Goal: Transaction & Acquisition: Purchase product/service

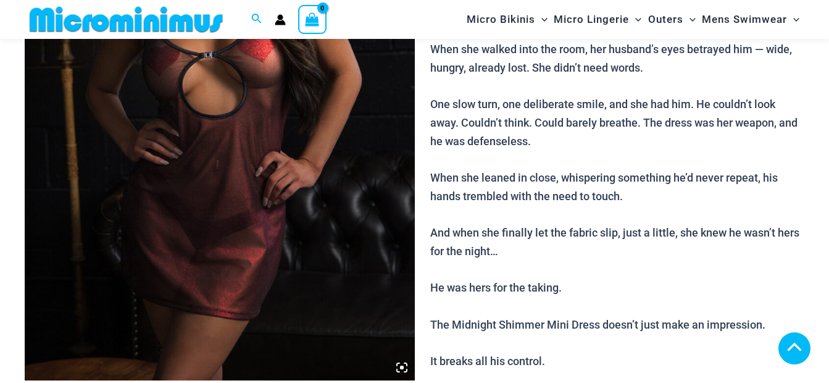
scroll to position [791, 0]
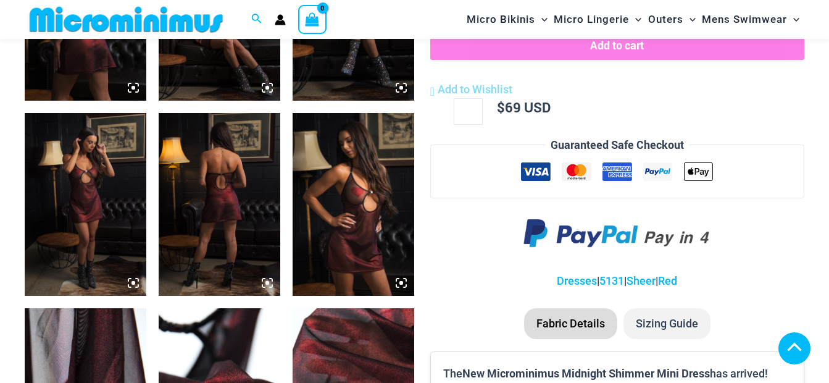
click at [227, 211] on img at bounding box center [220, 204] width 122 height 183
click at [230, 210] on img at bounding box center [220, 204] width 122 height 183
click at [265, 283] on icon at bounding box center [267, 282] width 11 height 11
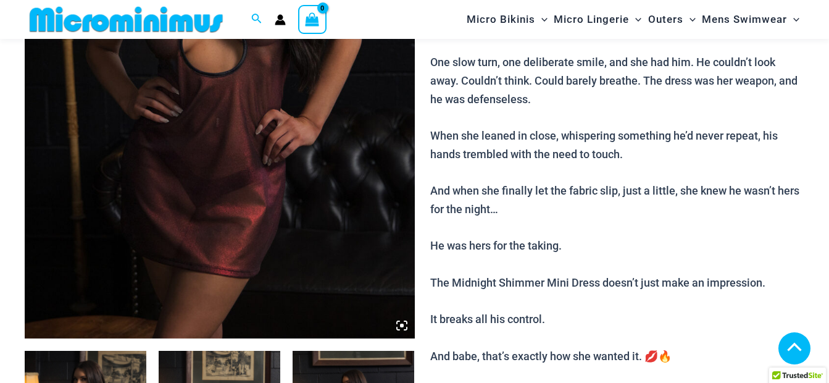
scroll to position [174, 0]
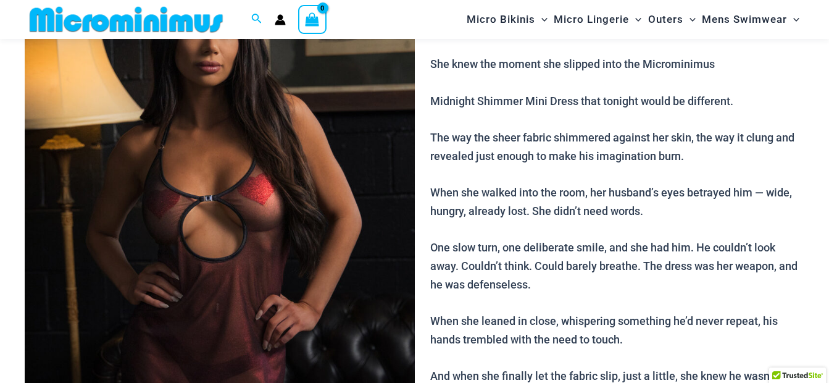
click at [320, 224] on img at bounding box center [220, 230] width 390 height 585
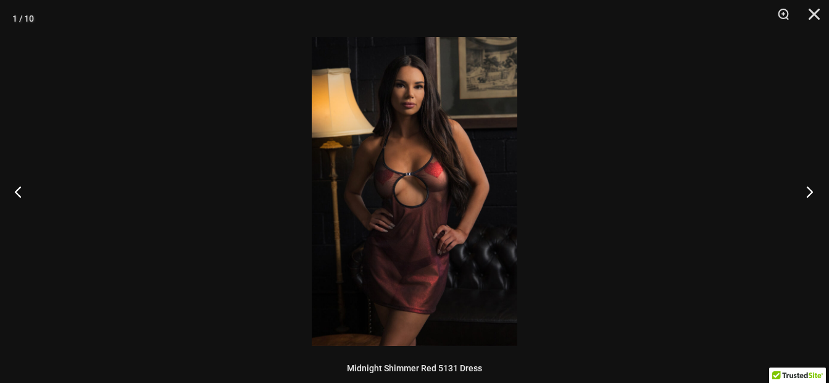
click at [811, 190] on button "Next" at bounding box center [806, 192] width 46 height 62
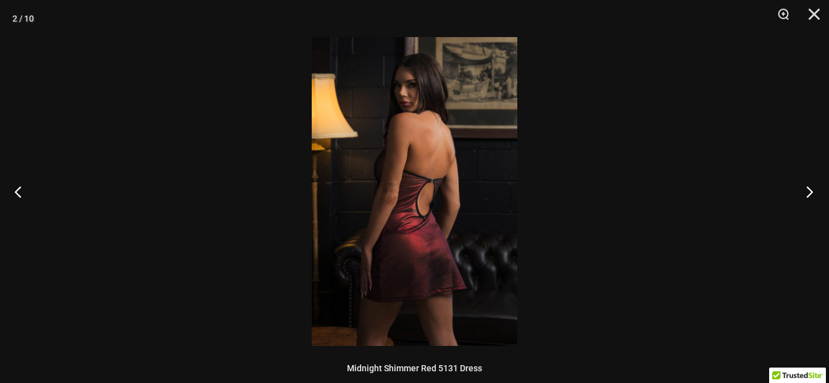
click at [811, 190] on button "Next" at bounding box center [806, 192] width 46 height 62
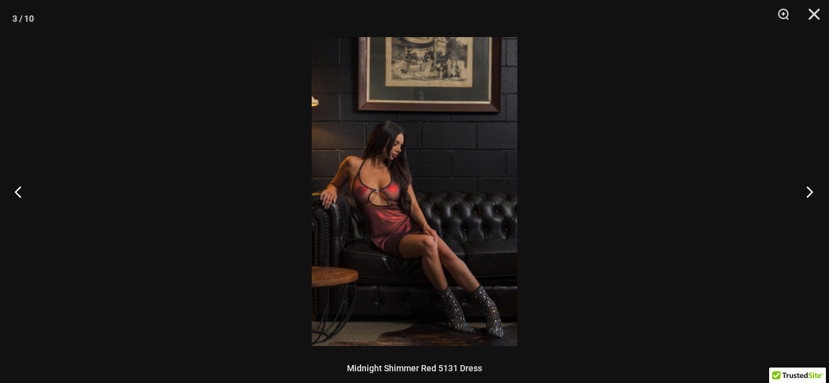
click at [811, 190] on button "Next" at bounding box center [806, 192] width 46 height 62
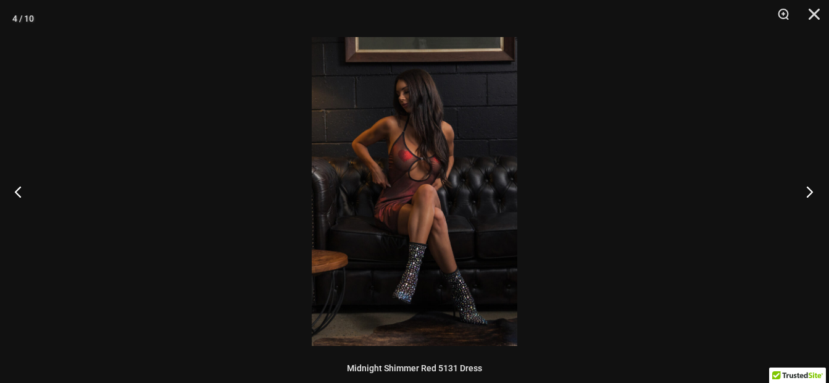
click at [811, 190] on button "Next" at bounding box center [806, 192] width 46 height 62
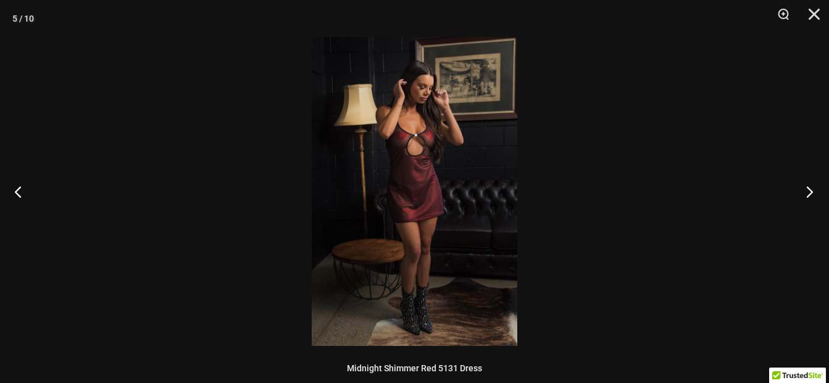
click at [811, 190] on button "Next" at bounding box center [806, 192] width 46 height 62
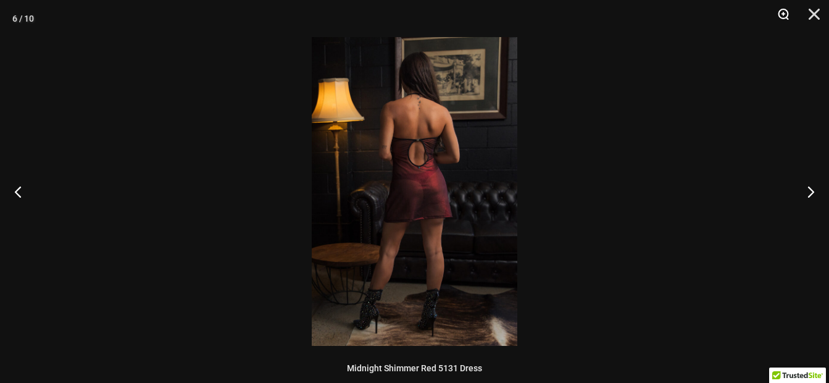
click at [783, 12] on button "Zoom" at bounding box center [779, 18] width 31 height 37
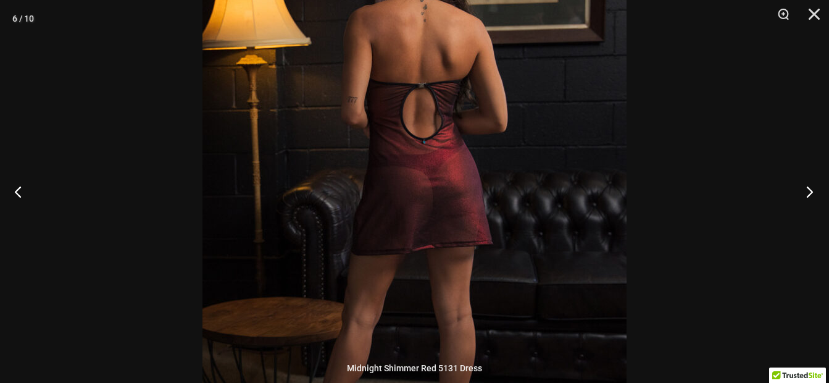
click at [812, 188] on button "Next" at bounding box center [806, 192] width 46 height 62
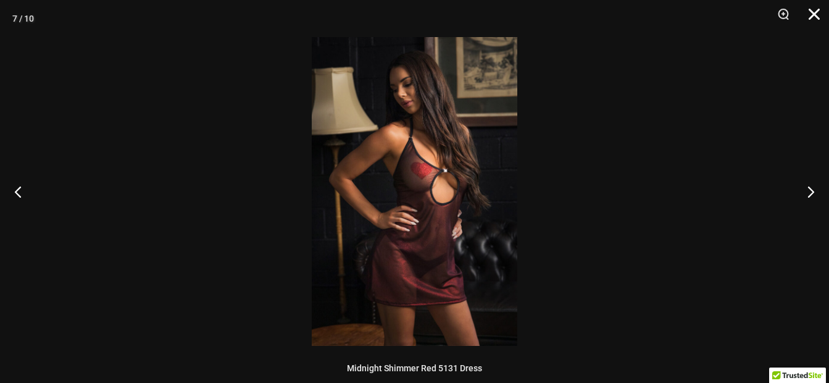
click at [811, 14] on button "Close" at bounding box center [810, 18] width 31 height 37
